Goal: Task Accomplishment & Management: Complete application form

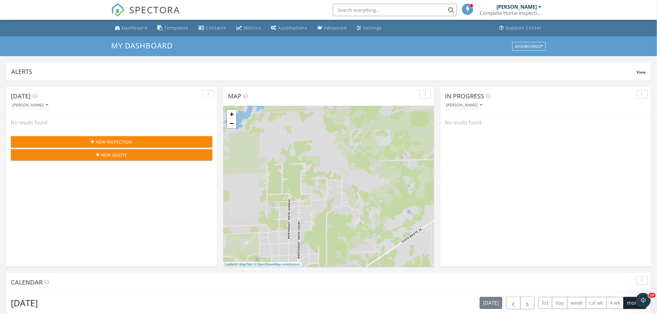
scroll to position [576, 668]
click at [136, 27] on div "Dashboard" at bounding box center [135, 28] width 26 height 6
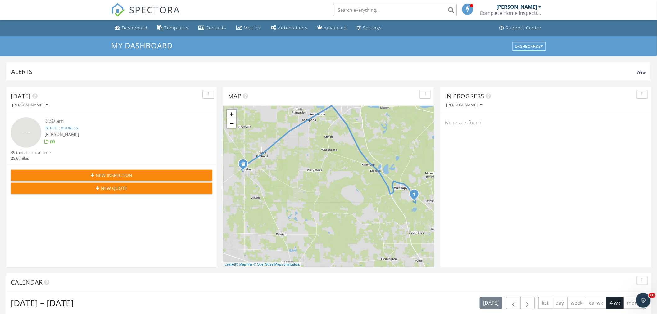
click at [26, 129] on img at bounding box center [26, 132] width 30 height 30
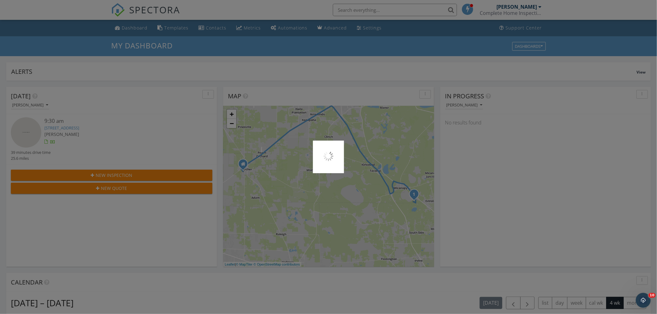
scroll to position [34, 0]
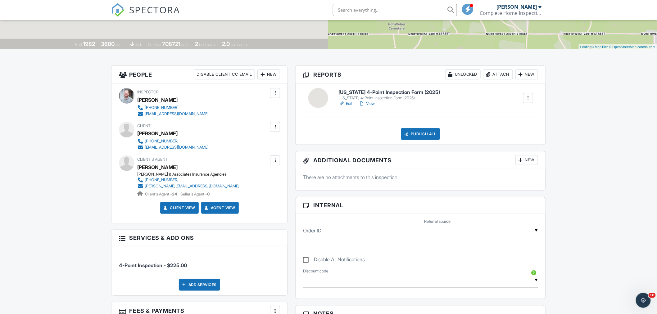
scroll to position [138, 0]
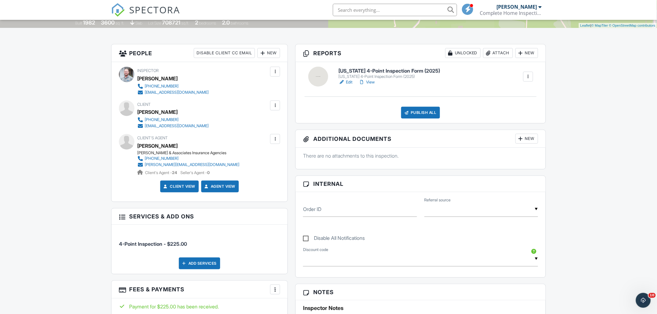
click at [440, 216] on input "text" at bounding box center [482, 209] width 114 height 15
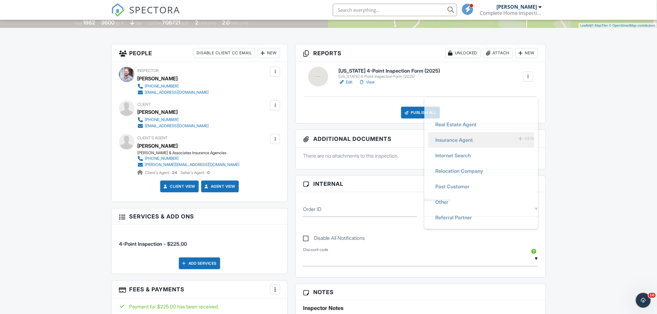
click at [446, 140] on span "Insurance Agent" at bounding box center [455, 140] width 48 height 16
type input "Insurance Agent"
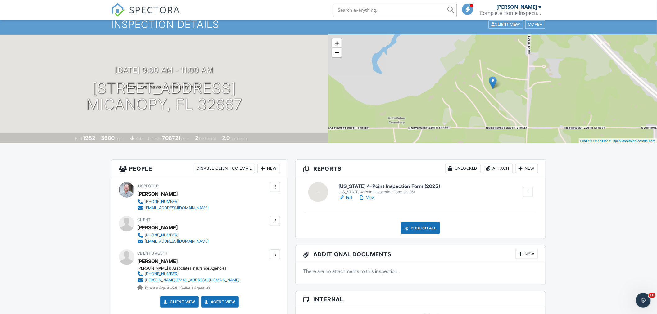
scroll to position [34, 0]
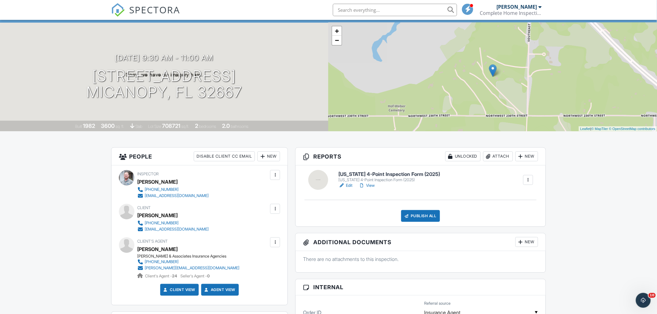
click at [350, 185] on link "Edit" at bounding box center [346, 186] width 14 height 6
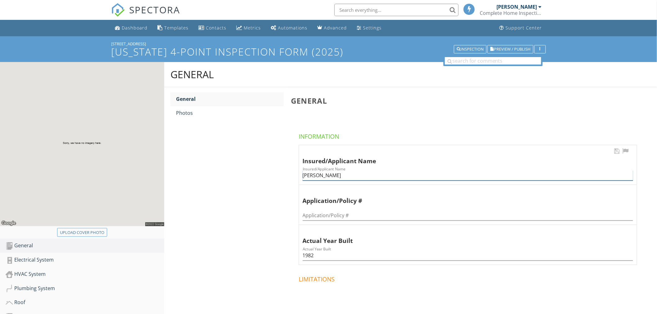
click at [316, 175] on input "[PERSON_NAME]" at bounding box center [468, 176] width 331 height 10
click at [324, 177] on input "[PERSON_NAME] & Povonka" at bounding box center [468, 176] width 331 height 10
click at [321, 176] on input "[PERSON_NAME] & Povonka" at bounding box center [468, 176] width 331 height 10
click at [333, 177] on input "Peter M JR & Povonka" at bounding box center [468, 176] width 331 height 10
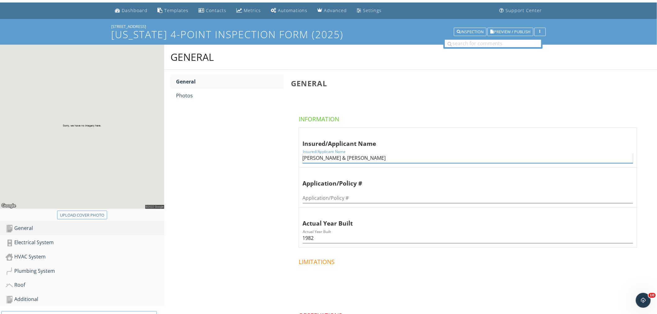
scroll to position [34, 0]
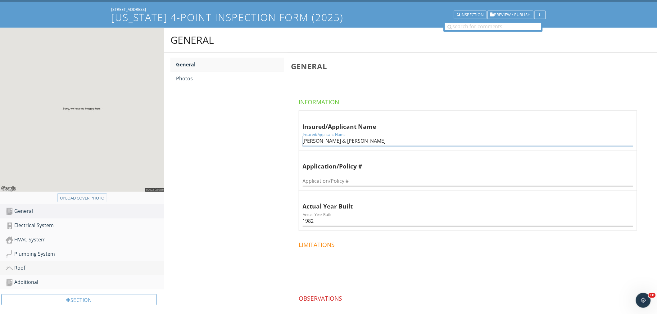
type input "Peter M JR & Morgan M Povonka"
click at [29, 267] on div "Roof" at bounding box center [85, 268] width 159 height 8
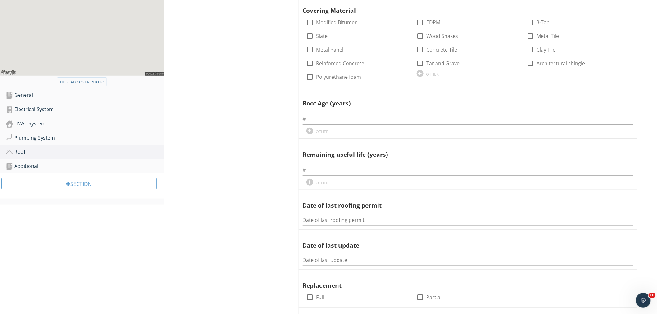
scroll to position [172, 0]
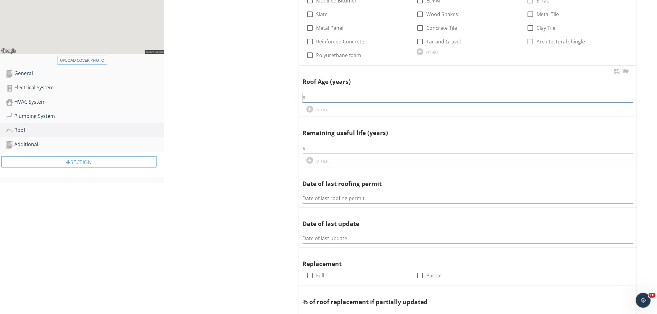
click at [315, 98] on input "text" at bounding box center [468, 98] width 331 height 10
type input "2"
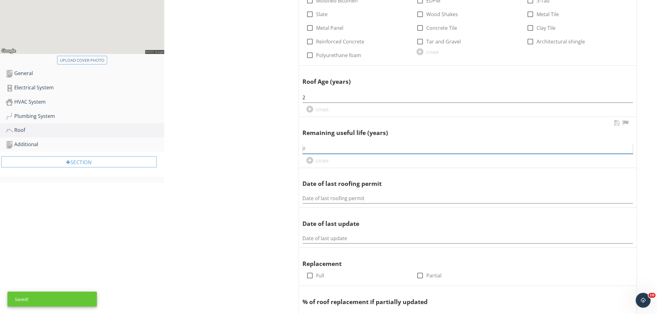
click at [328, 152] on input "text" at bounding box center [468, 149] width 331 height 10
type input "30+"
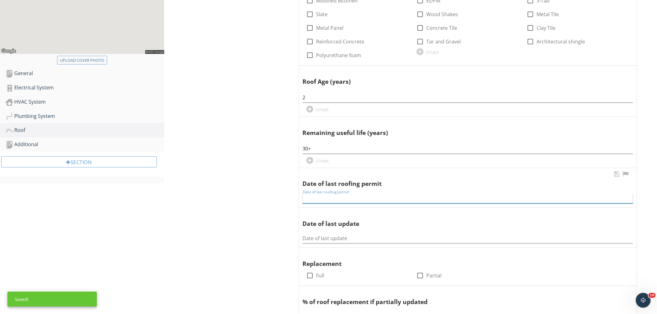
click at [328, 197] on input "Date of last roofing permit" at bounding box center [468, 199] width 331 height 10
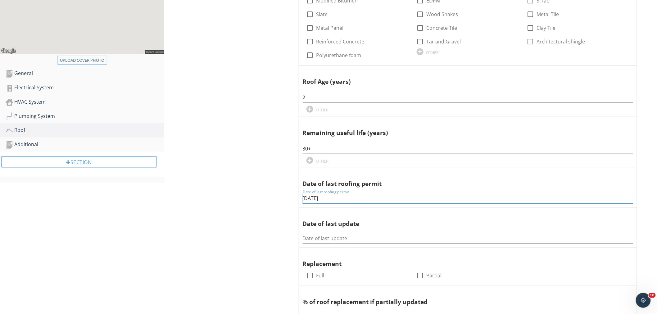
type input "08/28/2023"
click at [308, 235] on input "Date of last update" at bounding box center [468, 239] width 331 height 10
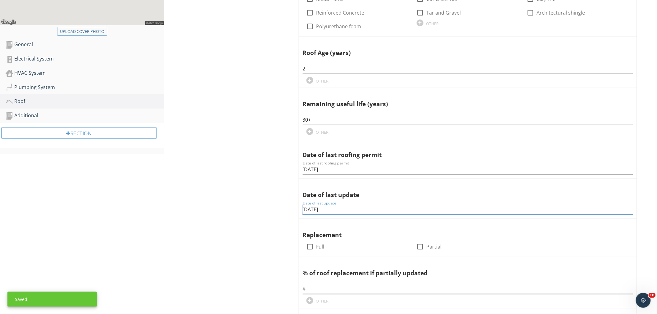
scroll to position [241, 0]
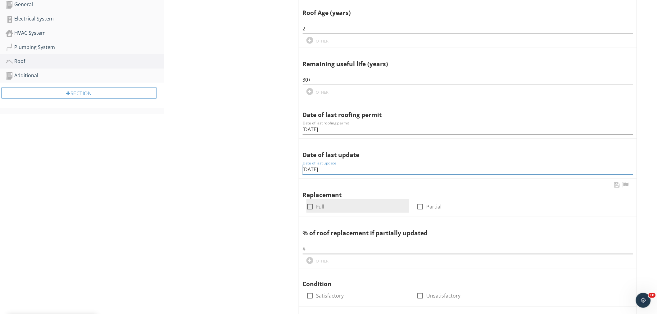
type input "10/20/2023"
click at [313, 210] on div at bounding box center [310, 207] width 11 height 11
checkbox input "true"
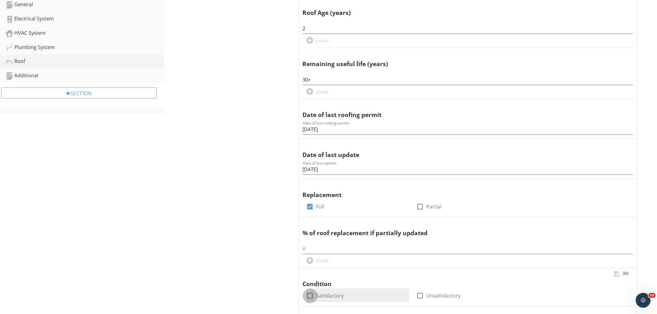
click at [312, 298] on div at bounding box center [310, 296] width 11 height 11
checkbox input "true"
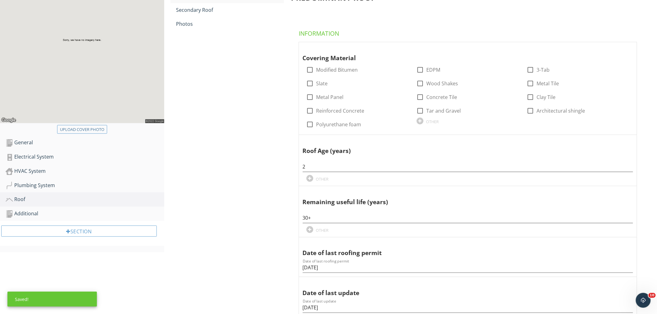
scroll to position [0, 0]
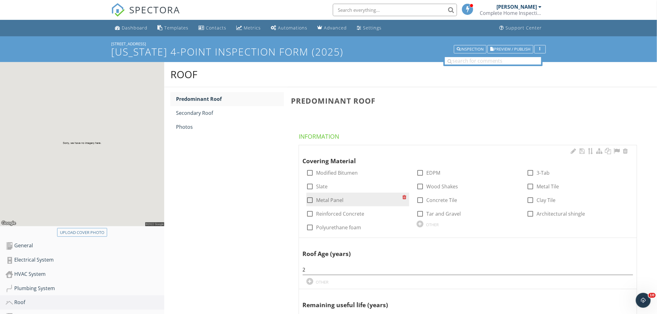
click at [310, 199] on div at bounding box center [310, 200] width 11 height 11
checkbox input "true"
click at [208, 128] on div "Photos" at bounding box center [230, 126] width 108 height 7
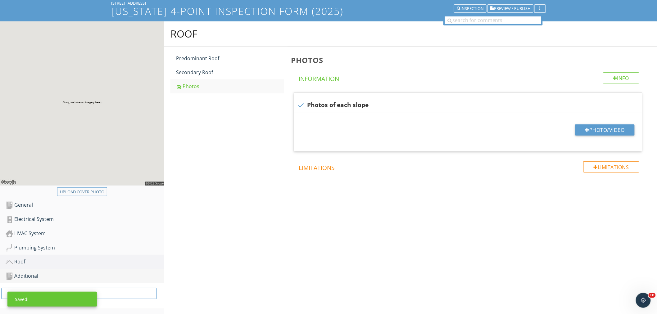
click at [78, 281] on link "Additional" at bounding box center [85, 276] width 159 height 14
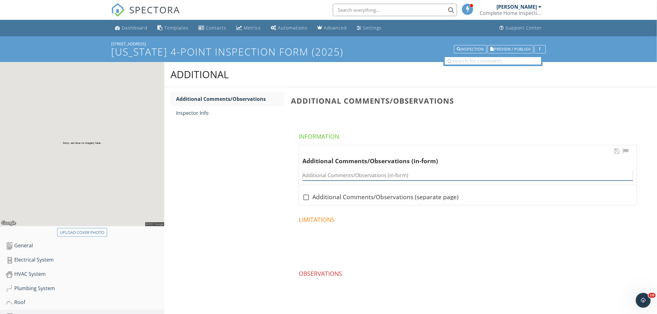
click at [314, 173] on input "Additional Comments/Observations (in-form)" at bounding box center [468, 176] width 331 height 10
click at [331, 176] on input "Roof Permit R23-001539" at bounding box center [468, 176] width 331 height 10
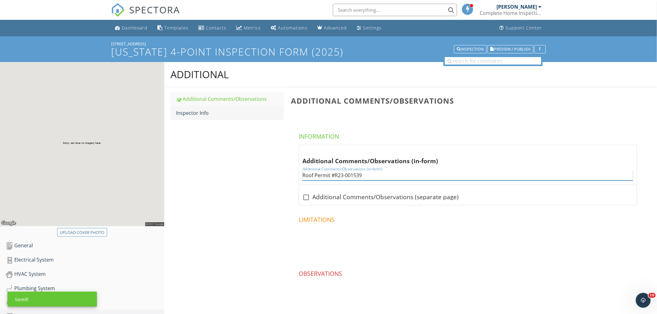
type input "Roof Permit #R23-001539"
click at [197, 110] on div "Inspector Info" at bounding box center [230, 112] width 108 height 7
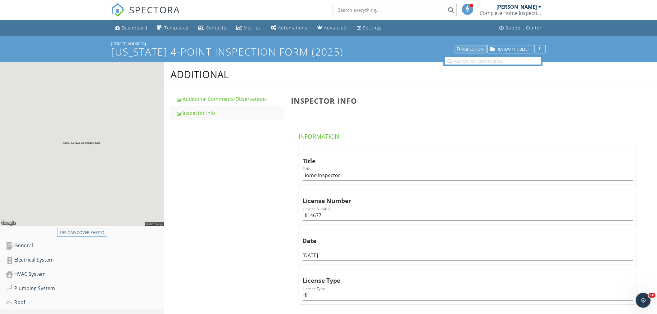
click at [471, 47] on div "Inspection" at bounding box center [470, 49] width 27 height 4
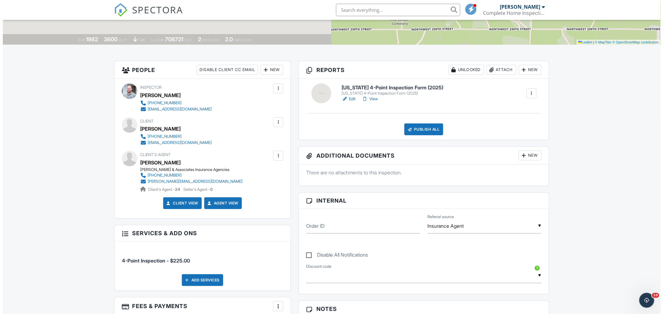
scroll to position [133, 0]
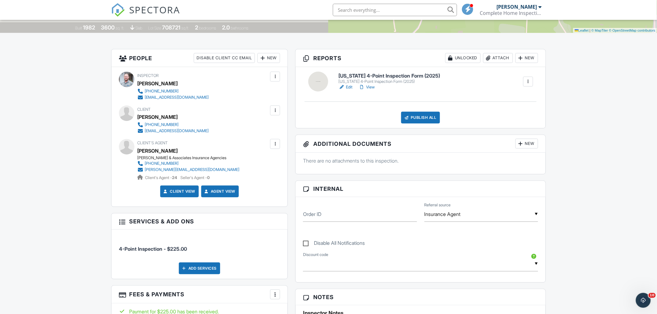
click at [527, 145] on div "New" at bounding box center [527, 144] width 23 height 10
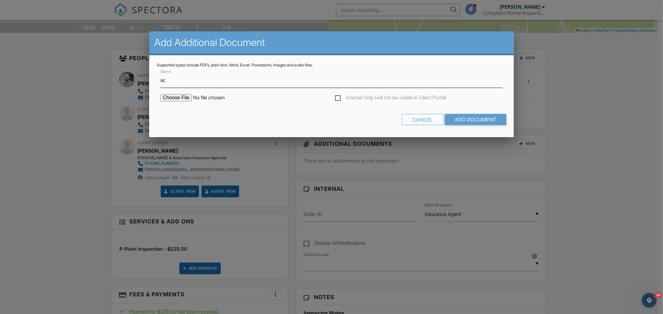
type input "ACPA"
click at [181, 96] on input "file" at bounding box center [213, 97] width 106 height 7
type input "C:\fakepath\qPublic - Alachua County, FL - Report_ 16877-020-014.pdf"
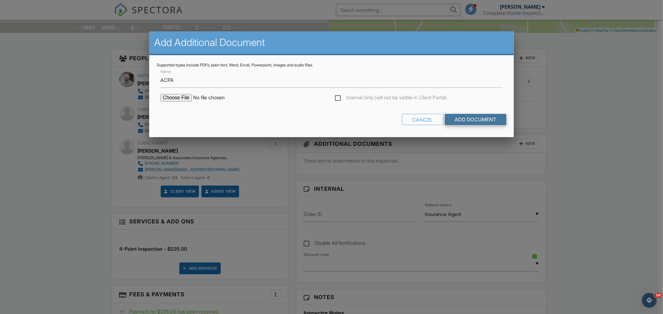
click at [465, 123] on input "Add Document" at bounding box center [476, 119] width 62 height 11
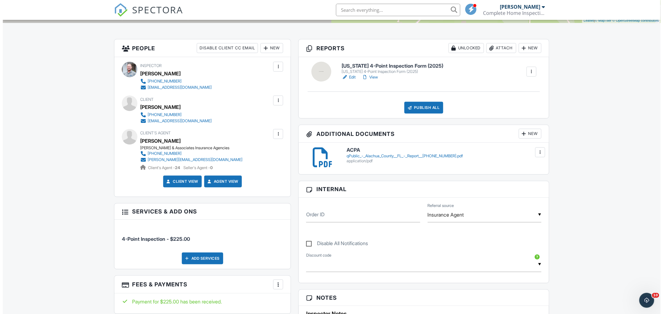
scroll to position [172, 0]
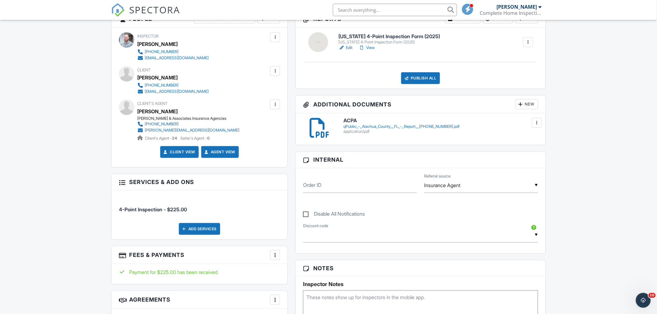
click at [534, 102] on div "New" at bounding box center [527, 104] width 23 height 10
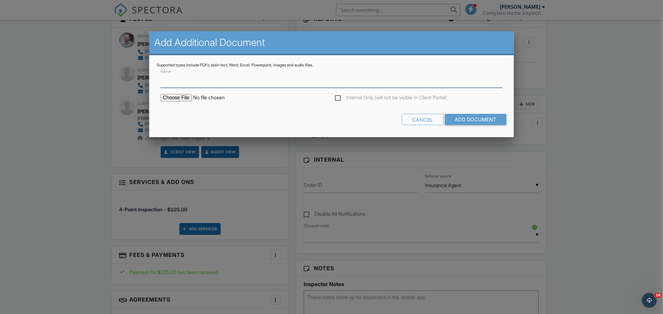
click at [193, 81] on input "Name" at bounding box center [331, 80] width 342 height 15
type input "Roof Permit"
click at [178, 98] on input "file" at bounding box center [213, 97] width 106 height 7
type input "C:\fakepath\Permit Card (73).pdf"
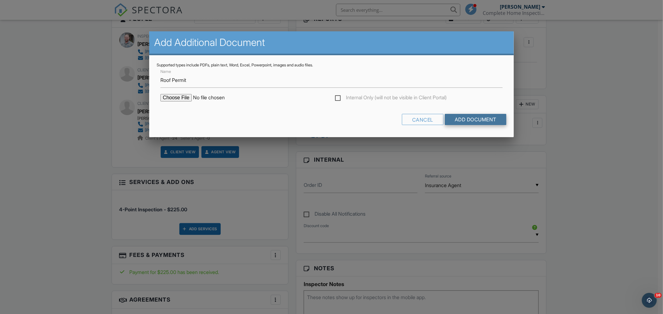
click at [460, 118] on input "Add Document" at bounding box center [476, 119] width 62 height 11
